Goal: Obtain resource: Download file/media

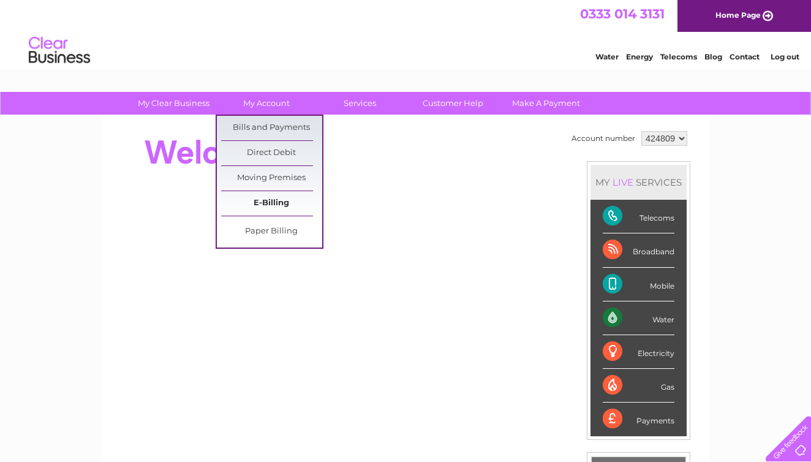
click at [261, 206] on link "E-Billing" at bounding box center [271, 203] width 101 height 25
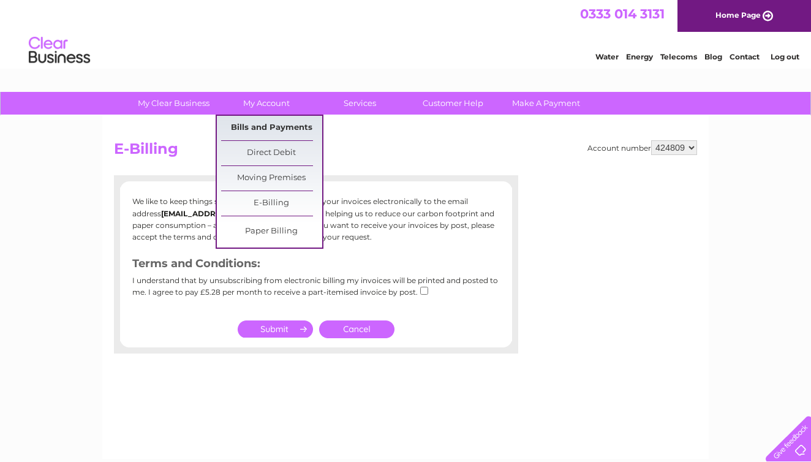
click at [266, 129] on link "Bills and Payments" at bounding box center [271, 128] width 101 height 25
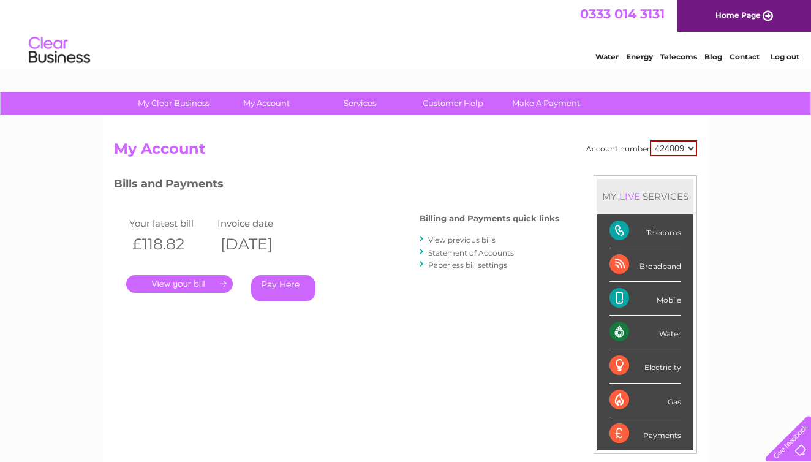
click at [445, 240] on link "View previous bills" at bounding box center [461, 239] width 67 height 9
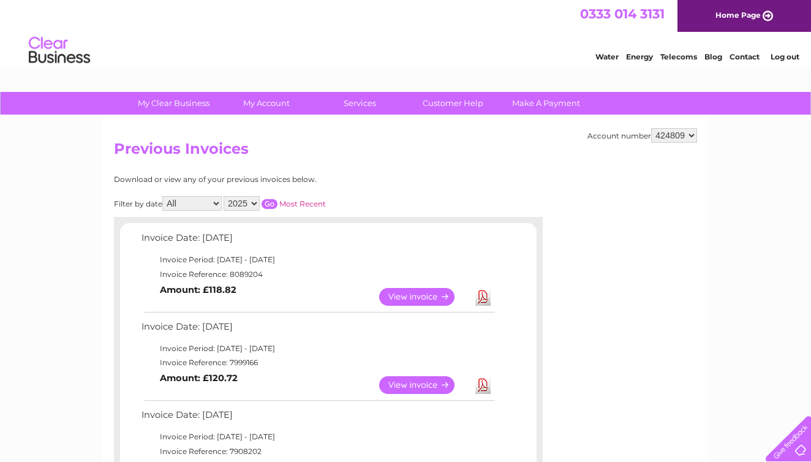
click at [480, 382] on link "Download" at bounding box center [482, 385] width 15 height 18
click at [483, 295] on link "Download" at bounding box center [482, 297] width 15 height 18
